Goal: Check status

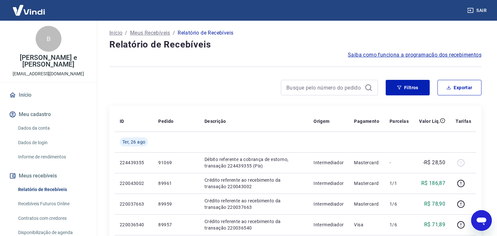
scroll to position [36, 0]
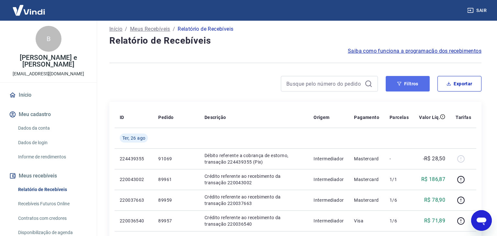
click at [410, 80] on button "Filtros" at bounding box center [408, 84] width 44 height 16
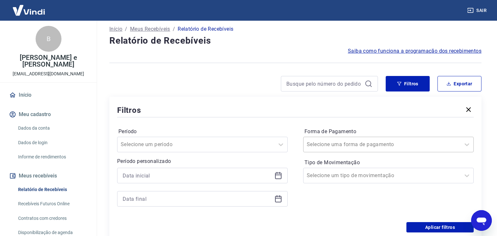
click at [352, 141] on input "Forma de Pagamento" at bounding box center [339, 145] width 65 height 8
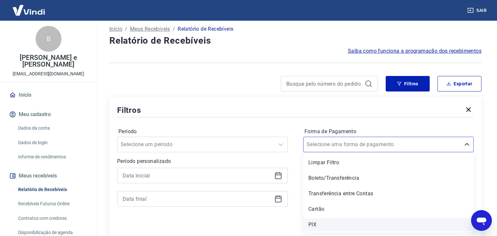
click at [328, 222] on div "PIX" at bounding box center [388, 224] width 170 height 13
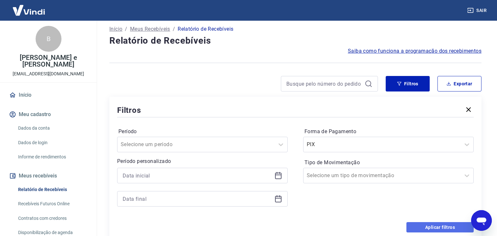
click at [427, 226] on button "Aplicar filtros" at bounding box center [439, 227] width 67 height 10
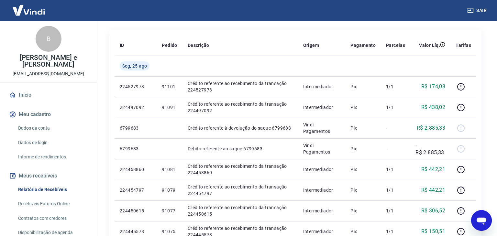
scroll to position [109, 0]
